Goal: Contribute content: Contribute content

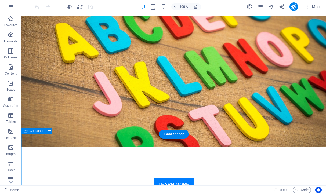
scroll to position [107, 0]
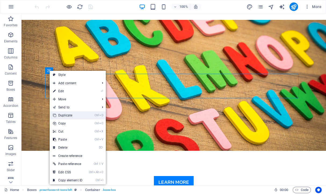
click at [63, 115] on link "Ctrl D Duplicate" at bounding box center [68, 115] width 36 height 8
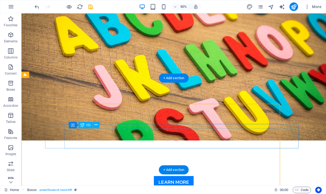
scroll to position [82, 0]
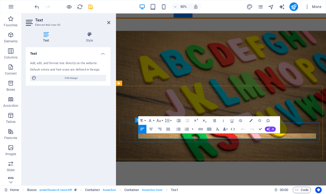
drag, startPoint x: 164, startPoint y: 167, endPoint x: 237, endPoint y: 168, distance: 73.8
click at [76, 129] on div "Text Add, edit, and format text directly on the website. Default colors and fon…" at bounding box center [68, 114] width 84 height 134
click at [57, 122] on div "Text Add, edit, and format text directly on the website. Default colors and fon…" at bounding box center [68, 114] width 84 height 134
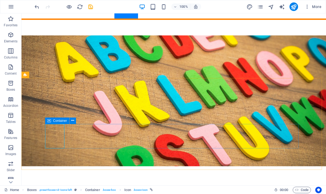
click at [49, 120] on icon at bounding box center [49, 120] width 4 height 6
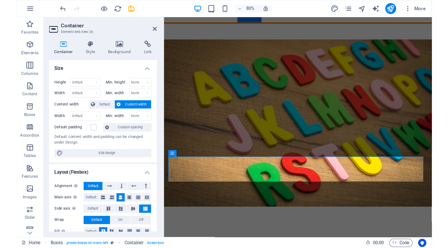
scroll to position [0, 0]
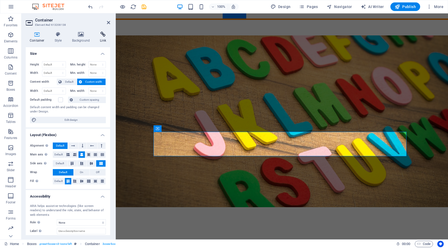
click at [101, 34] on icon at bounding box center [103, 34] width 14 height 5
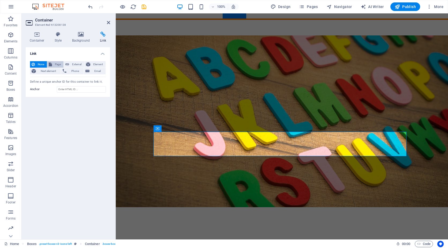
click at [53, 62] on button "Page" at bounding box center [55, 64] width 16 height 6
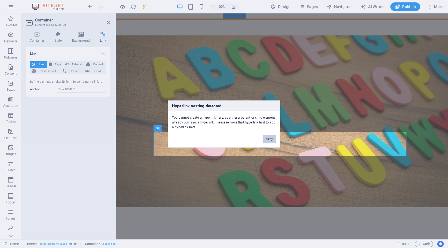
drag, startPoint x: 267, startPoint y: 138, endPoint x: 120, endPoint y: 127, distance: 147.7
click at [267, 138] on button "Okay" at bounding box center [269, 139] width 13 height 8
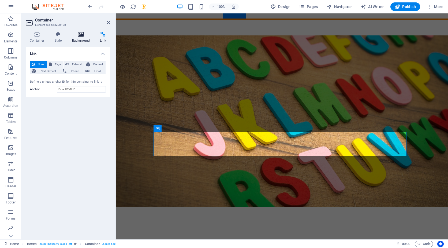
click at [81, 33] on icon at bounding box center [81, 34] width 26 height 5
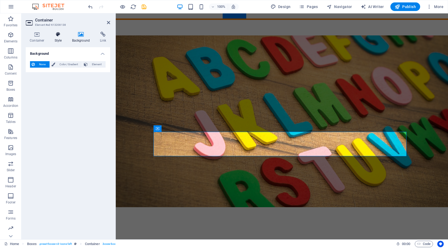
click at [57, 37] on h4 "Style" at bounding box center [59, 37] width 17 height 11
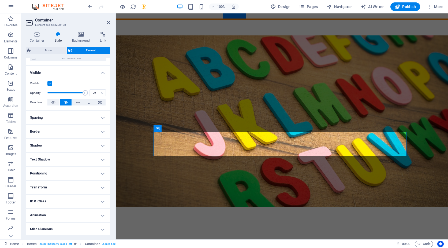
scroll to position [50, 0]
click at [101, 194] on h4 "Miscellaneous" at bounding box center [68, 228] width 84 height 13
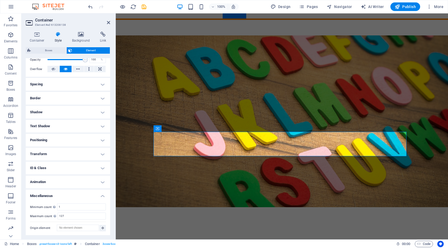
scroll to position [83, 0]
click at [101, 194] on h4 "Miscellaneous" at bounding box center [68, 194] width 84 height 10
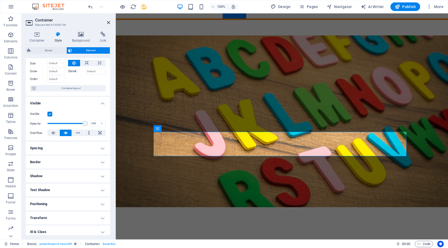
scroll to position [0, 0]
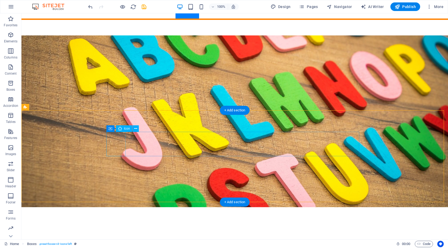
select select "xMidYMid"
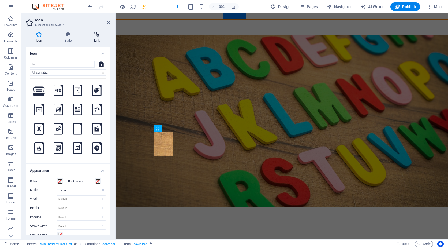
click at [97, 36] on icon at bounding box center [97, 34] width 26 height 5
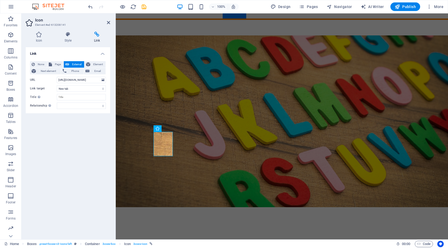
click at [97, 34] on icon at bounding box center [97, 34] width 26 height 5
click at [77, 80] on input "[URL][DOMAIN_NAME]" at bounding box center [81, 80] width 49 height 6
click at [54, 61] on span "Page" at bounding box center [58, 64] width 8 height 6
select select
click at [74, 62] on span "External" at bounding box center [77, 64] width 12 height 6
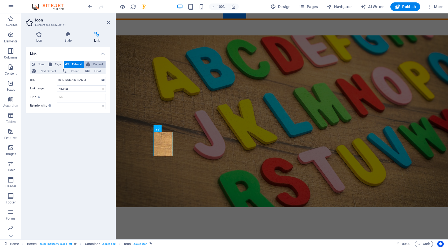
click at [97, 61] on span "Element" at bounding box center [98, 64] width 12 height 6
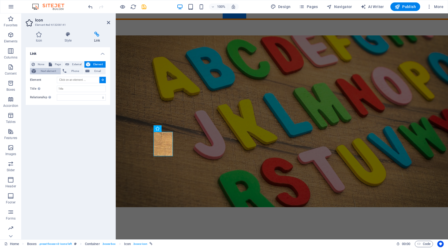
click at [46, 69] on span "Next element" at bounding box center [49, 71] width 22 height 6
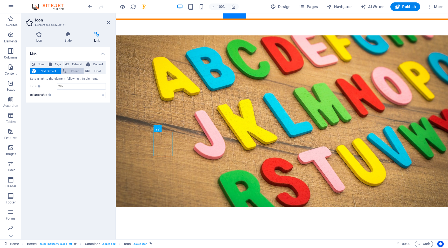
click at [76, 71] on span "Phone" at bounding box center [75, 71] width 14 height 6
click at [95, 72] on span "Email" at bounding box center [97, 71] width 13 height 6
click at [95, 62] on span "Element" at bounding box center [98, 64] width 12 height 6
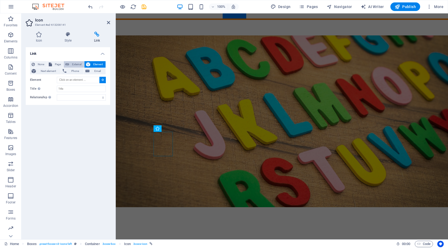
click at [75, 63] on span "External" at bounding box center [77, 64] width 12 height 6
select select "blank"
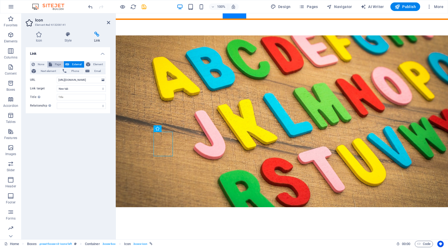
click at [57, 63] on span "Page" at bounding box center [58, 64] width 8 height 6
select select
click at [38, 62] on span "None" at bounding box center [40, 64] width 9 height 6
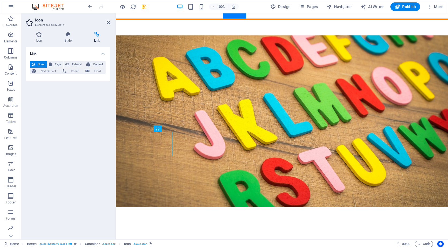
click at [68, 150] on div "Link None Page External Element Next element Phone Email Page Home Subpage Lega…" at bounding box center [68, 141] width 84 height 188
click at [38, 34] on icon at bounding box center [39, 34] width 27 height 5
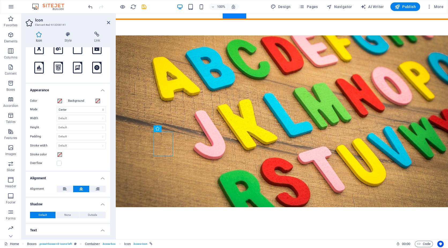
scroll to position [94, 0]
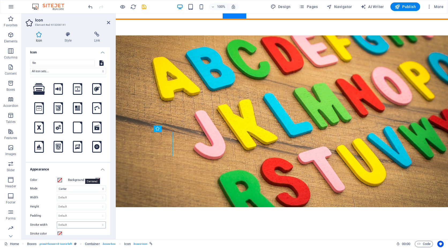
scroll to position [0, 0]
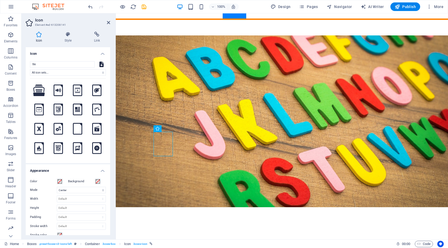
click at [100, 64] on icon at bounding box center [102, 64] width 4 height 6
click at [67, 64] on input "file" at bounding box center [62, 64] width 65 height 6
click at [62, 52] on h4 "Icon" at bounding box center [68, 52] width 84 height 10
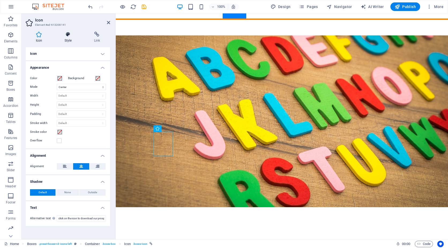
click at [66, 38] on h4 "Style" at bounding box center [69, 37] width 30 height 11
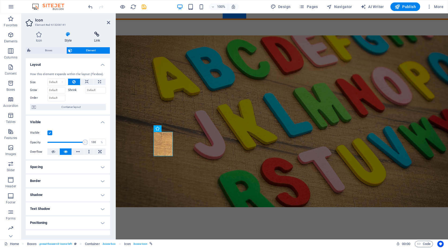
click at [97, 34] on icon at bounding box center [97, 34] width 26 height 5
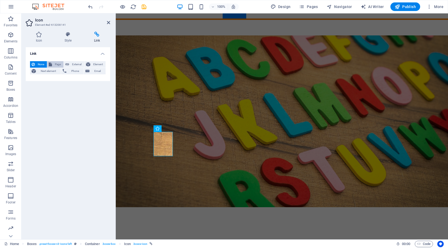
click at [55, 62] on span "Page" at bounding box center [58, 64] width 8 height 6
select select
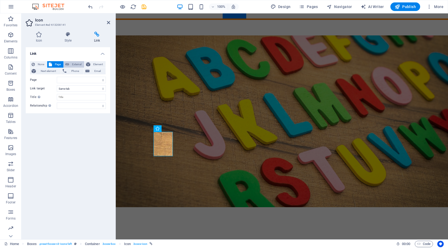
click at [72, 62] on span "External" at bounding box center [77, 64] width 12 height 6
select select "blank"
click at [89, 78] on input "[URL][DOMAIN_NAME]" at bounding box center [81, 80] width 49 height 6
drag, startPoint x: 80, startPoint y: 97, endPoint x: 60, endPoint y: 91, distance: 20.5
click at [60, 91] on div "None Page External Element Next element Phone Email Page Home Subpage Legal Not…" at bounding box center [68, 85] width 76 height 48
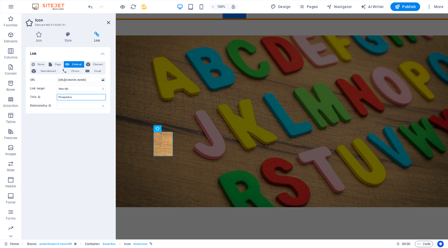
type input "Prospectus"
click at [60, 146] on div "Link None Page External Element Next element Phone Email Page Home Subpage Lega…" at bounding box center [68, 141] width 84 height 188
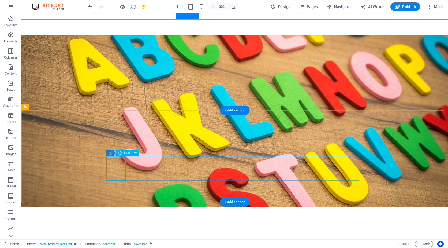
select select "xMidYMid"
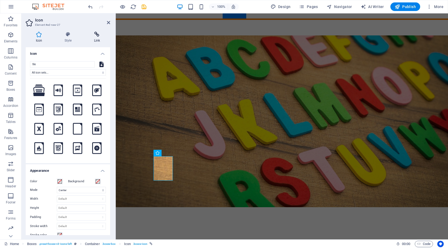
click at [97, 36] on icon at bounding box center [97, 34] width 26 height 5
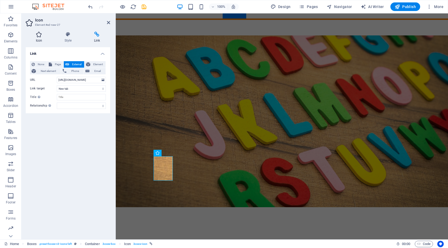
click at [32, 35] on icon at bounding box center [39, 34] width 27 height 5
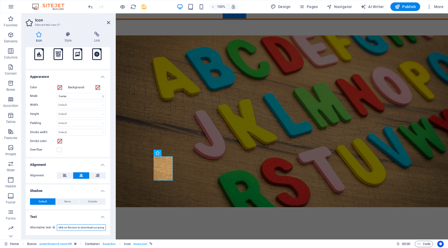
scroll to position [0, 9]
drag, startPoint x: 93, startPoint y: 227, endPoint x: 109, endPoint y: 231, distance: 16.6
click at [109, 194] on div "Icon file All icon sets... IcoFont Ionicons FontAwesome Brands FontAwesome Duot…" at bounding box center [68, 141] width 84 height 188
type input "click on the icon to download the school term dates"
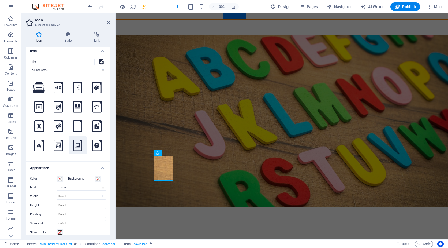
scroll to position [0, 0]
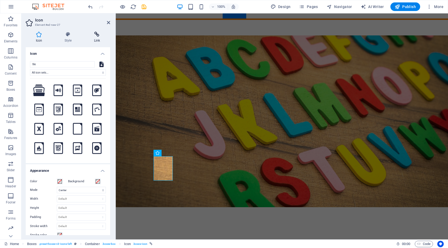
click at [95, 36] on icon at bounding box center [97, 34] width 26 height 5
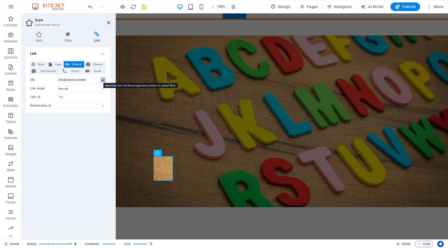
click at [104, 80] on icon at bounding box center [103, 80] width 3 height 6
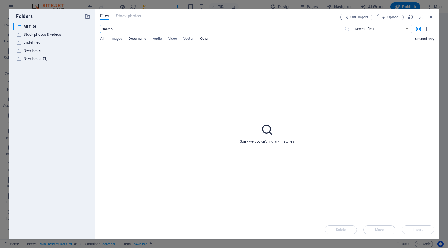
click at [139, 37] on span "Documents" at bounding box center [138, 39] width 18 height 8
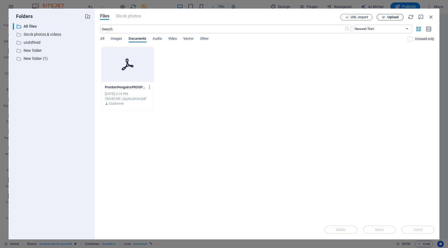
click at [325, 16] on span "Upload" at bounding box center [393, 17] width 11 height 3
type input "[URL][DOMAIN_NAME]"
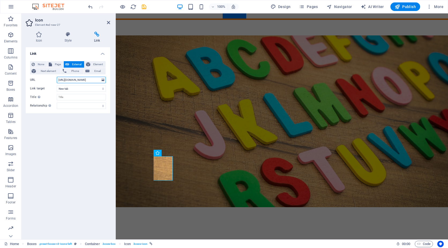
click at [84, 79] on input "[URL][DOMAIN_NAME]" at bounding box center [81, 80] width 49 height 6
click at [84, 152] on div "Link None Page External Element Next element Phone Email Page Home Subpage Lega…" at bounding box center [68, 141] width 84 height 188
click at [74, 97] on input "Title Additional link description, should not be the same as the link text. The…" at bounding box center [81, 97] width 49 height 6
type input "Term Dates"
click at [57, 164] on div "Link None Page External Element Next element Phone Email Page Home Subpage Lega…" at bounding box center [68, 141] width 84 height 188
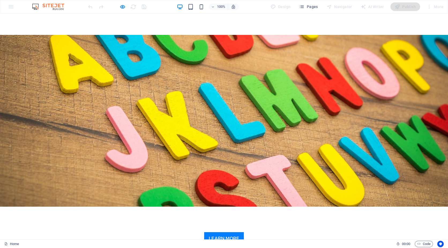
scroll to position [107, 0]
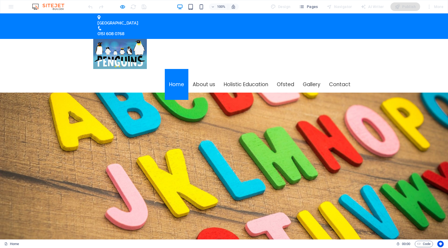
scroll to position [0, 0]
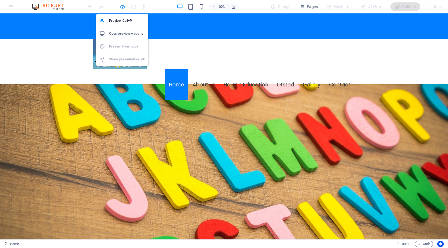
click at [0, 0] on icon "button" at bounding box center [0, 0] width 0 height 0
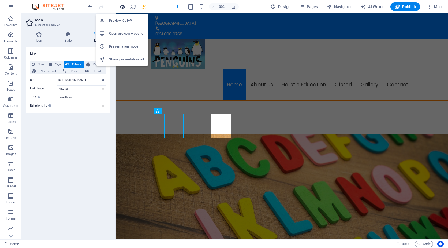
scroll to position [124, 0]
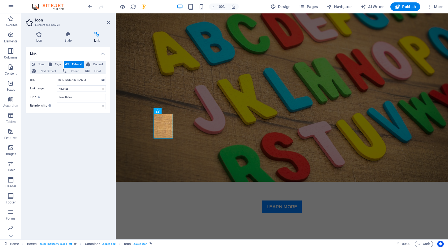
click at [56, 180] on div "Link None Page External Element Next element Phone Email Page Home Subpage Lega…" at bounding box center [68, 141] width 84 height 188
click at [325, 5] on span "Publish" at bounding box center [405, 6] width 21 height 5
